Goal: Task Accomplishment & Management: Complete application form

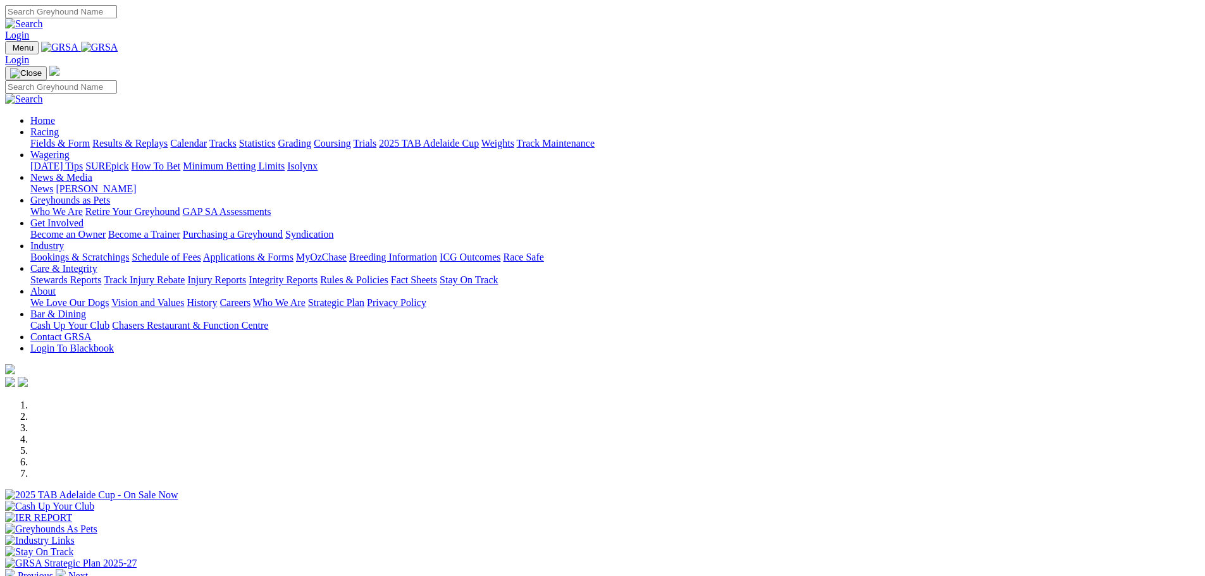
click at [207, 138] on link "Calendar" at bounding box center [188, 143] width 37 height 11
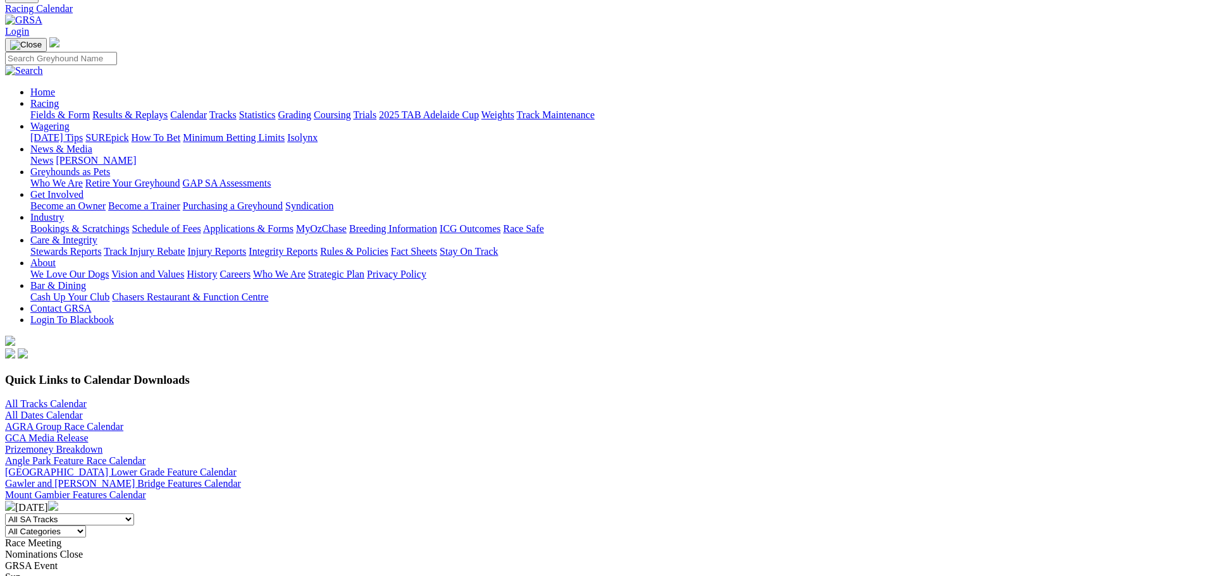
scroll to position [316, 0]
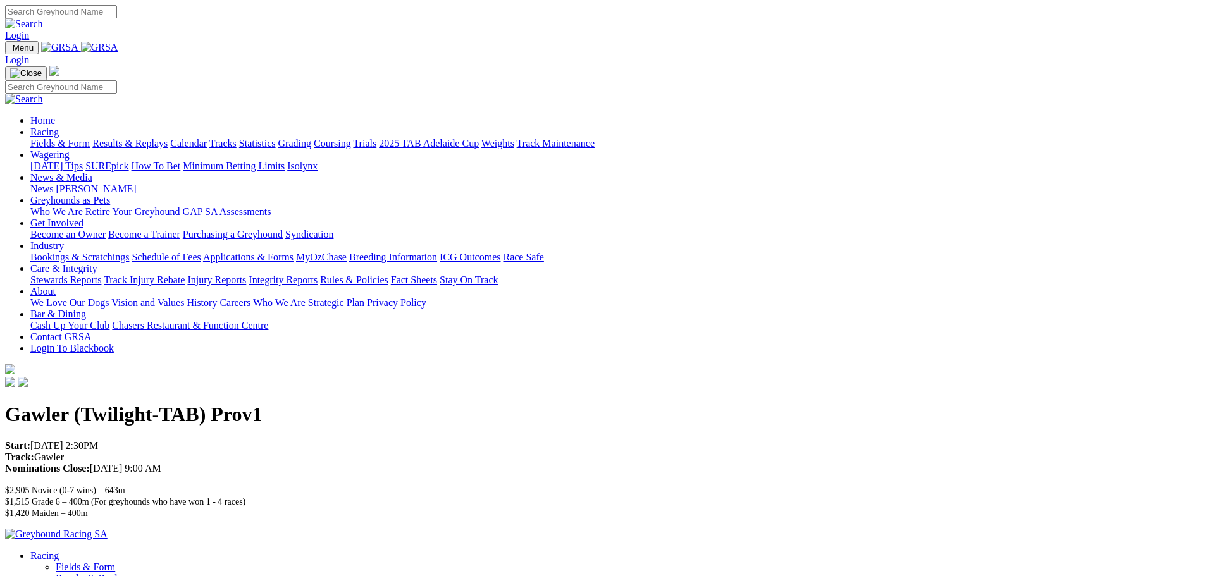
click at [129, 252] on link "Bookings & Scratchings" at bounding box center [79, 257] width 99 height 11
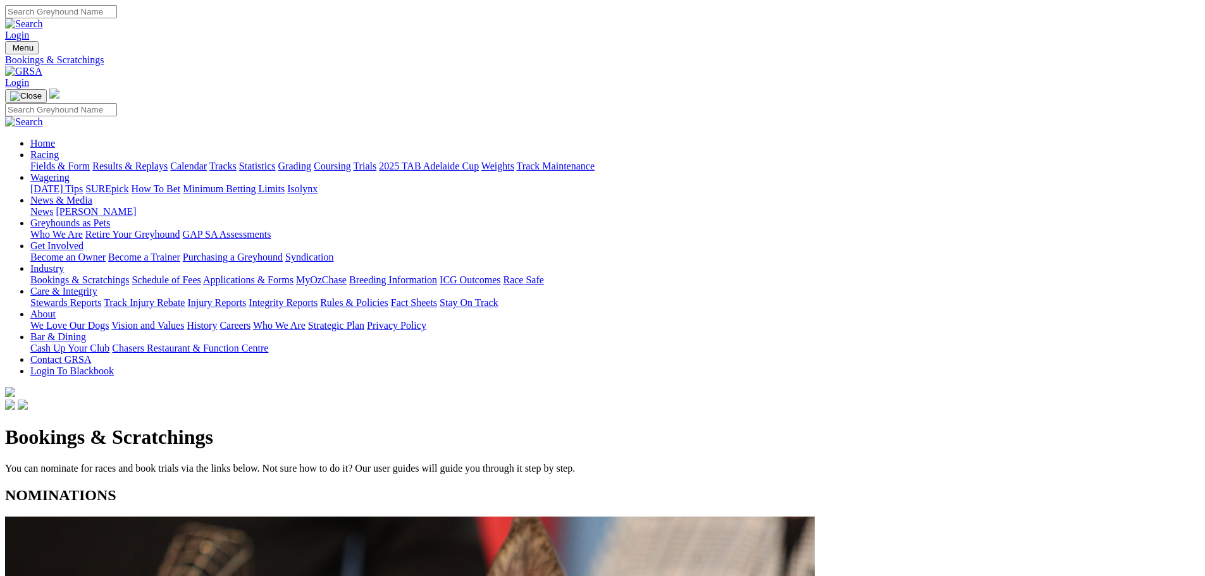
click at [207, 161] on link "Calendar" at bounding box center [188, 166] width 37 height 11
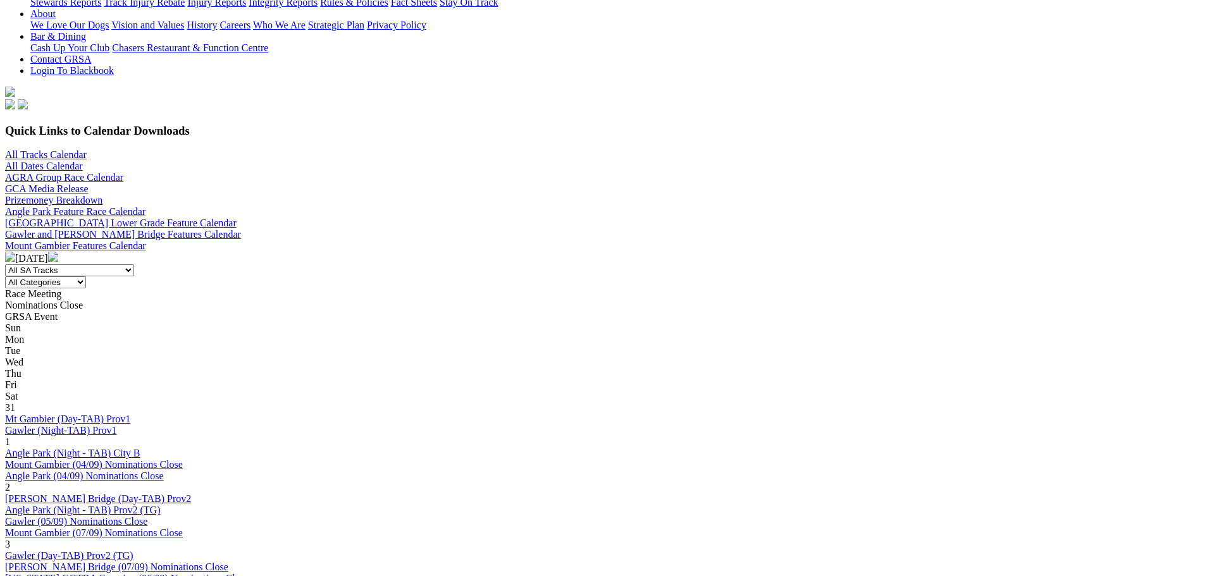
scroll to position [379, 0]
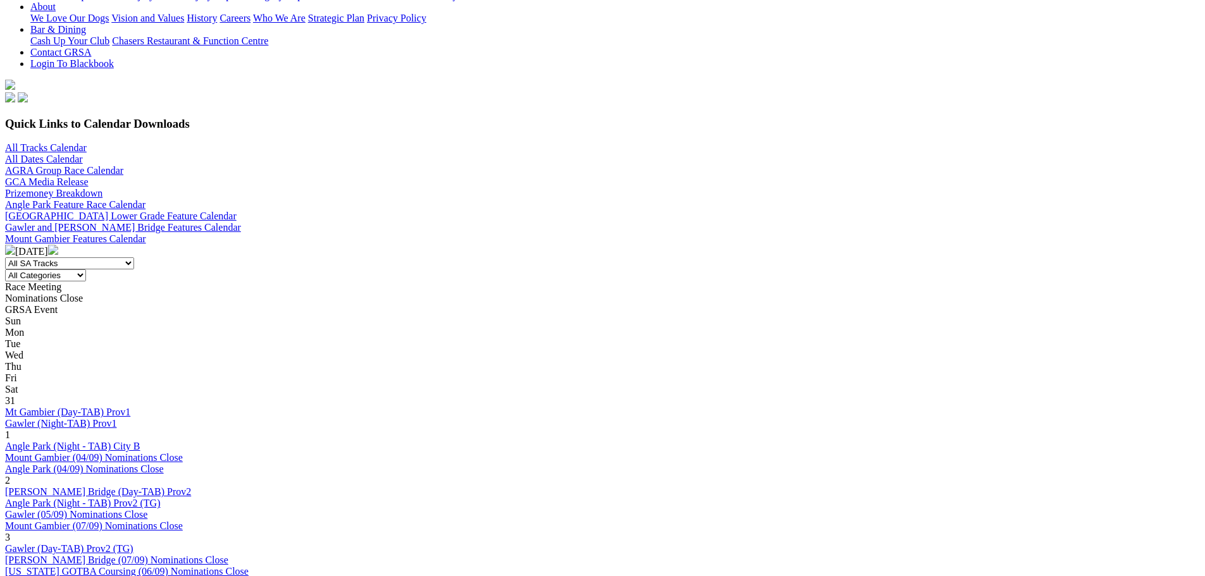
scroll to position [316, 0]
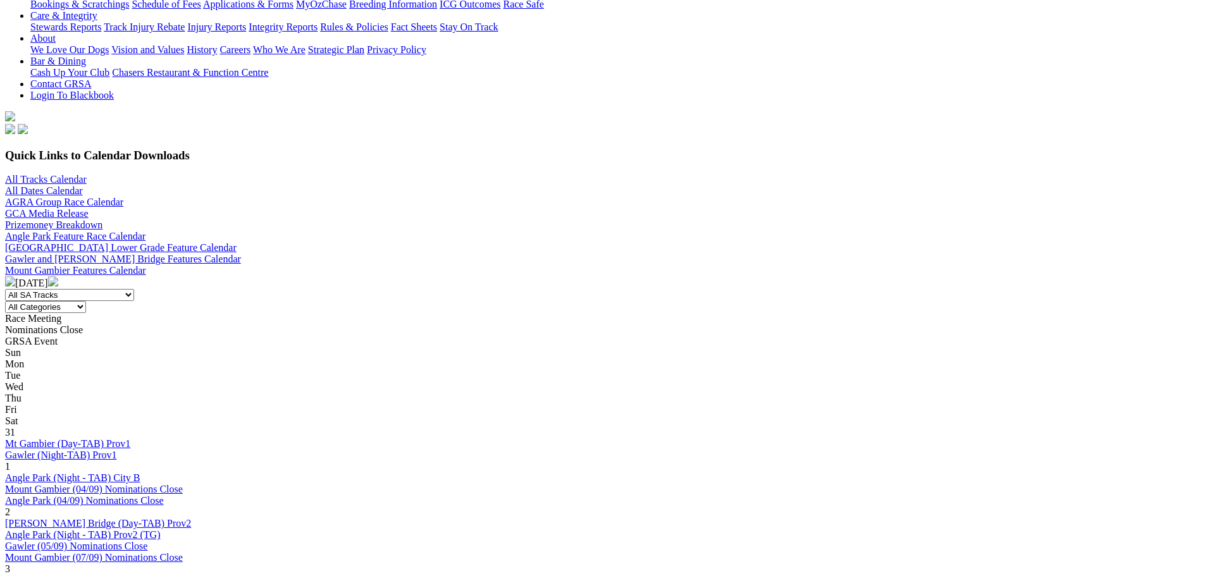
scroll to position [316, 0]
